Goal: Check status: Check status

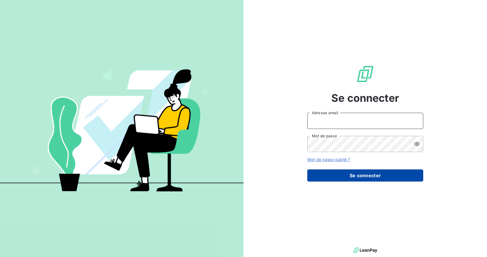
type input "[EMAIL_ADDRESS][DOMAIN_NAME]"
click at [334, 180] on button "Se connecter" at bounding box center [365, 176] width 116 height 12
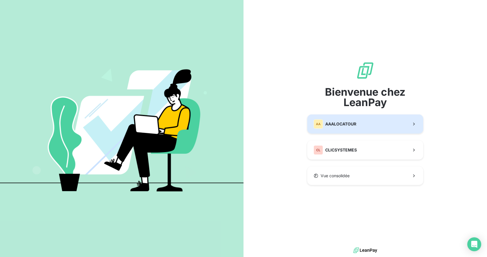
click at [331, 123] on span "AAALOCATOUR" at bounding box center [340, 124] width 31 height 6
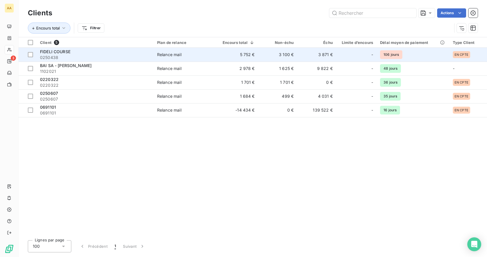
click at [63, 52] on span "FIDELI COURSE" at bounding box center [55, 51] width 30 height 5
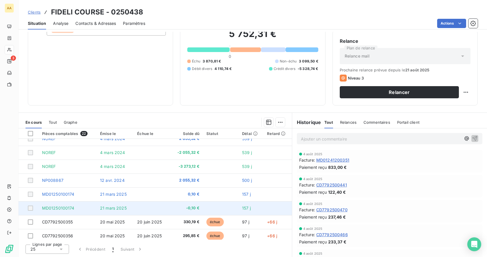
scroll to position [58, 0]
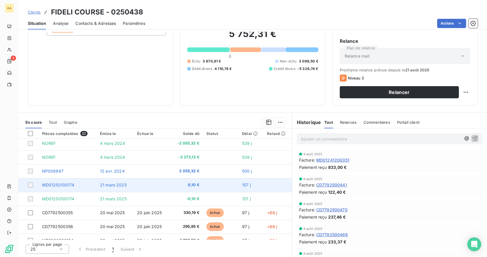
click at [29, 186] on div at bounding box center [30, 185] width 5 height 5
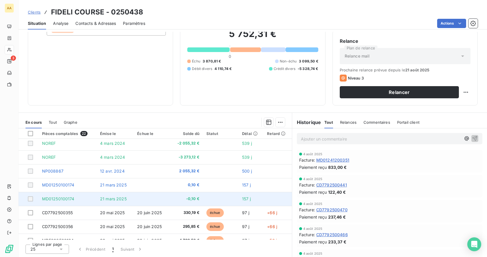
click at [31, 193] on td at bounding box center [29, 199] width 20 height 14
click at [29, 203] on td at bounding box center [29, 199] width 20 height 14
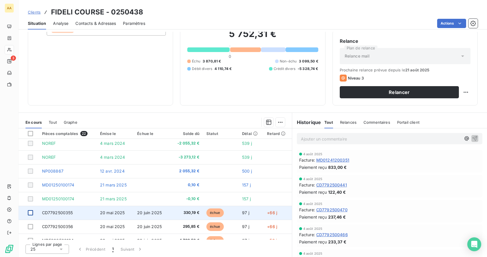
click at [31, 215] on div at bounding box center [30, 213] width 5 height 5
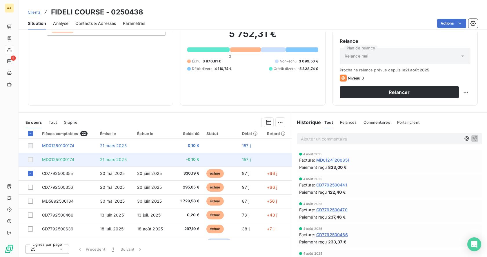
scroll to position [87, 0]
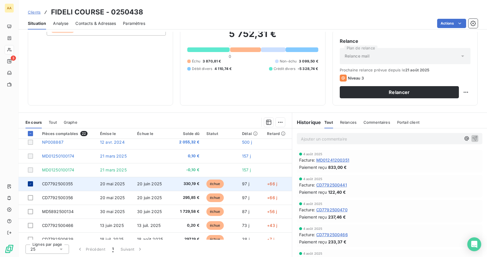
click at [30, 185] on icon at bounding box center [30, 183] width 3 height 3
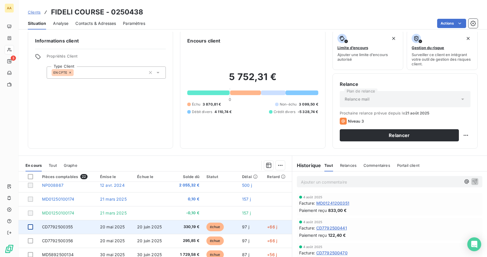
scroll to position [0, 0]
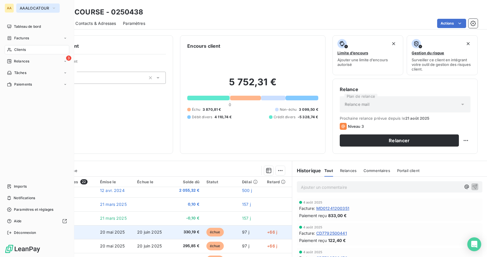
click at [21, 7] on span "AAALOCATOUR" at bounding box center [35, 8] width 30 height 5
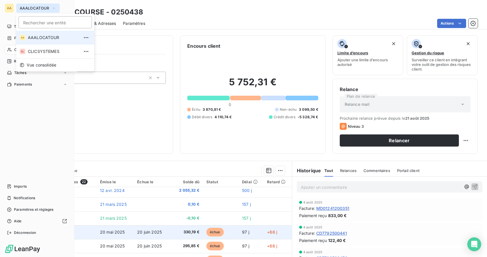
click at [21, 9] on span "AAALOCATOUR" at bounding box center [35, 8] width 30 height 5
